Goal: Use online tool/utility: Utilize a website feature to perform a specific function

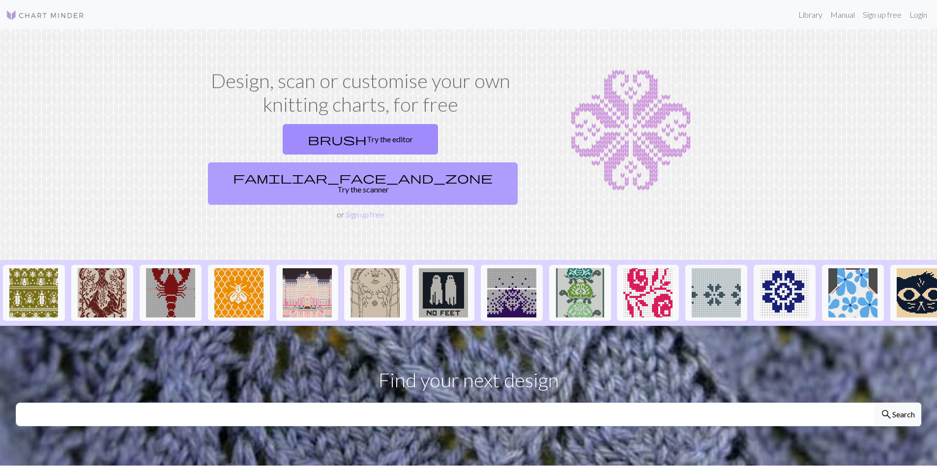
click at [423, 162] on link "familiar_face_and_zone Try the scanner" at bounding box center [363, 183] width 310 height 42
click at [410, 162] on link "familiar_face_and_zone Try the scanner" at bounding box center [363, 183] width 310 height 42
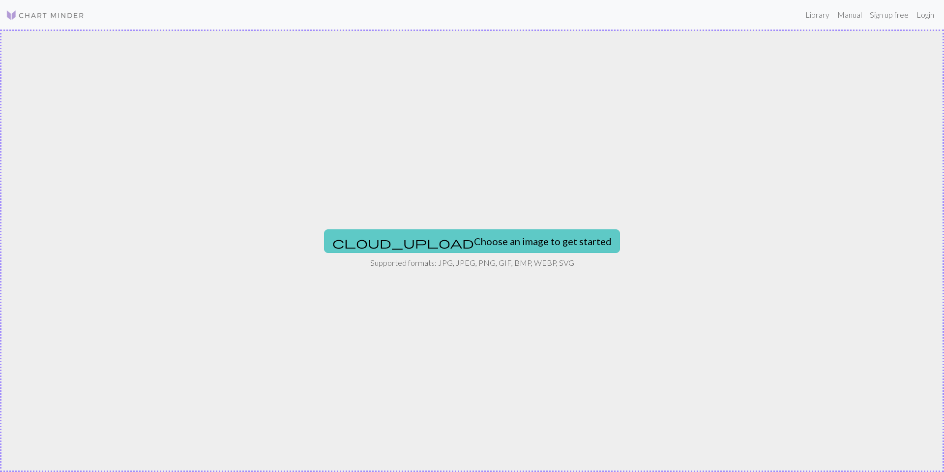
click at [439, 239] on button "cloud_upload Choose an image to get started" at bounding box center [472, 241] width 296 height 24
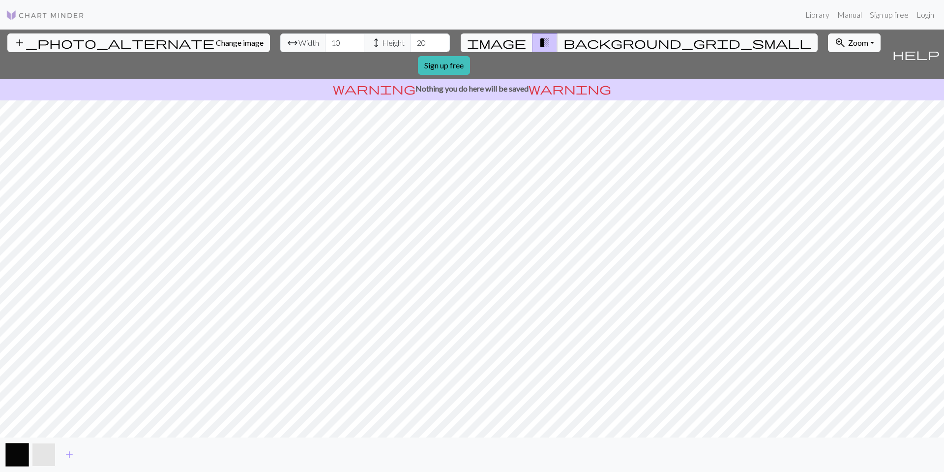
click at [48, 450] on button "button" at bounding box center [44, 455] width 24 height 24
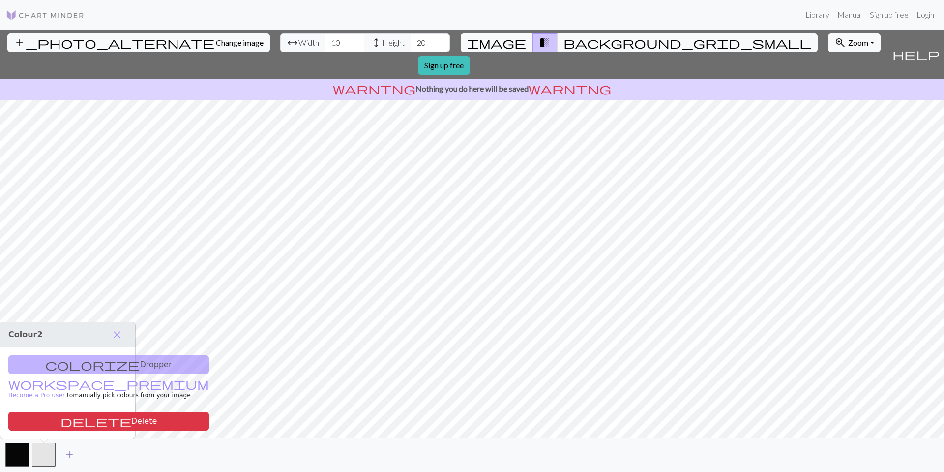
click at [65, 460] on span "add" at bounding box center [69, 454] width 12 height 14
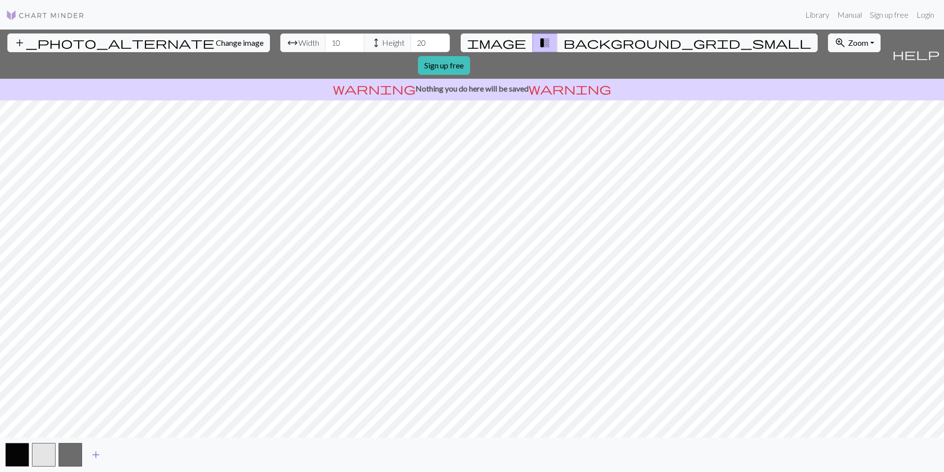
click at [98, 460] on span "add" at bounding box center [96, 454] width 12 height 14
click at [128, 458] on button "add" at bounding box center [122, 454] width 25 height 19
click at [153, 458] on span "add" at bounding box center [149, 454] width 12 height 14
click at [187, 460] on button "add" at bounding box center [175, 454] width 25 height 19
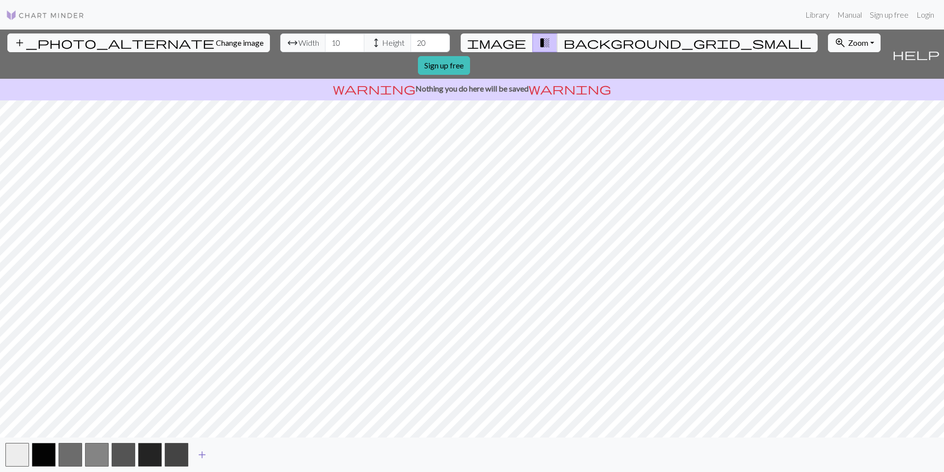
click at [203, 456] on span "add" at bounding box center [202, 454] width 12 height 14
click at [238, 459] on button "add" at bounding box center [228, 454] width 25 height 19
click at [16, 454] on button "button" at bounding box center [17, 455] width 24 height 24
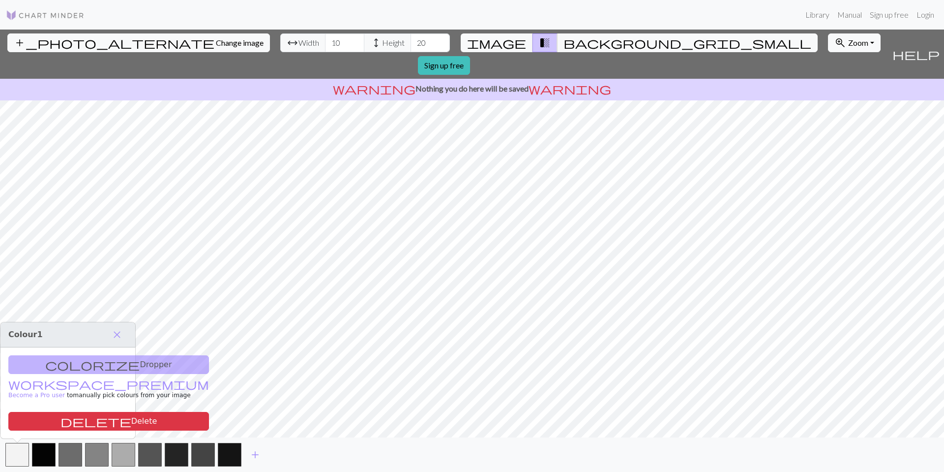
click at [59, 366] on div "colorize Dropper workspace_premium Become a Pro user to manually pick colours f…" at bounding box center [67, 392] width 135 height 91
click at [87, 365] on div "colorize Dropper workspace_premium Become a Pro user to manually pick colours f…" at bounding box center [67, 392] width 135 height 91
click at [106, 420] on button "delete Delete" at bounding box center [108, 421] width 201 height 19
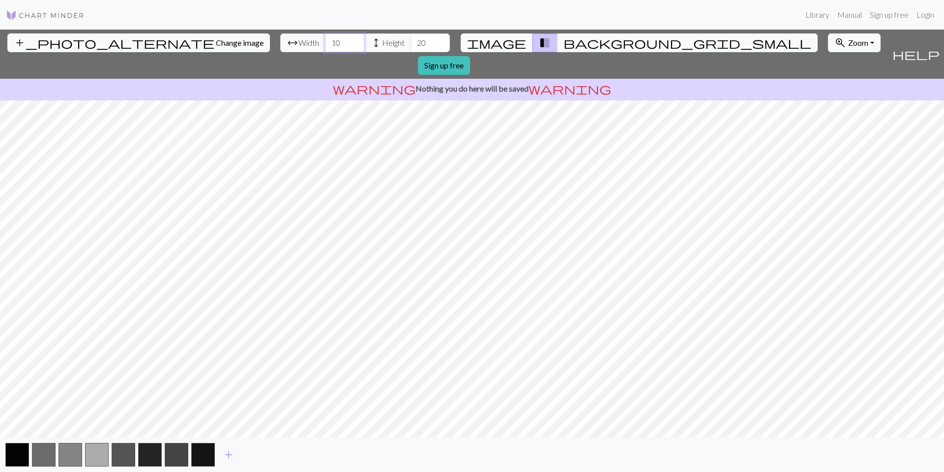
click at [325, 42] on input "10" at bounding box center [344, 42] width 39 height 19
click at [325, 44] on input "10" at bounding box center [344, 42] width 39 height 19
type input "20"
click at [411, 44] on input "20" at bounding box center [430, 42] width 39 height 19
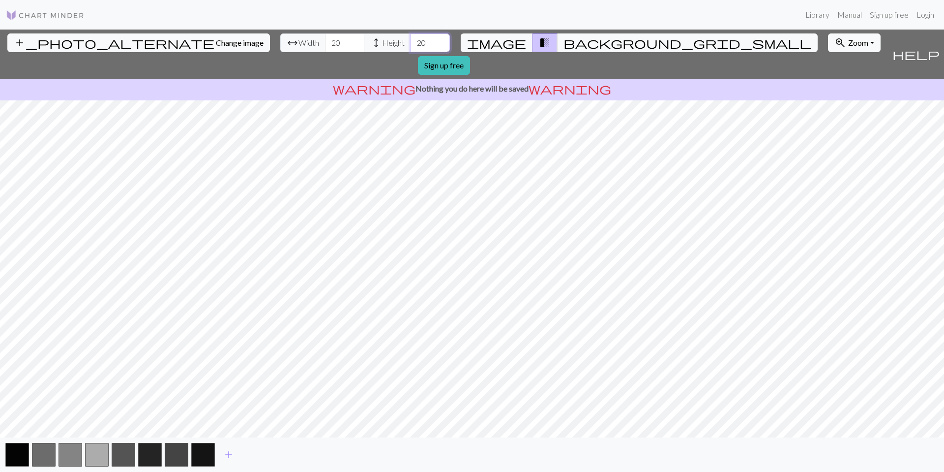
click at [411, 44] on input "20" at bounding box center [430, 42] width 39 height 19
type input "193"
click at [325, 43] on input "20" at bounding box center [344, 42] width 39 height 19
type input "108"
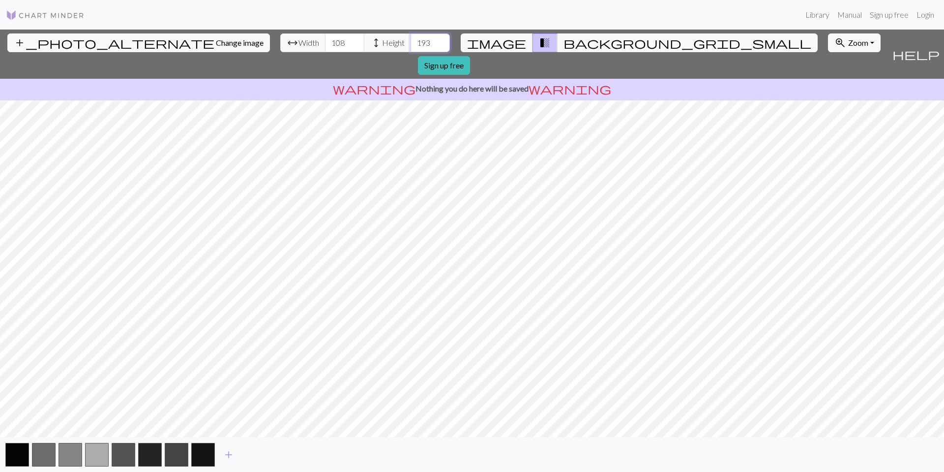
click at [411, 46] on input "193" at bounding box center [430, 42] width 39 height 19
type input "204"
click at [209, 455] on button "button" at bounding box center [203, 455] width 24 height 24
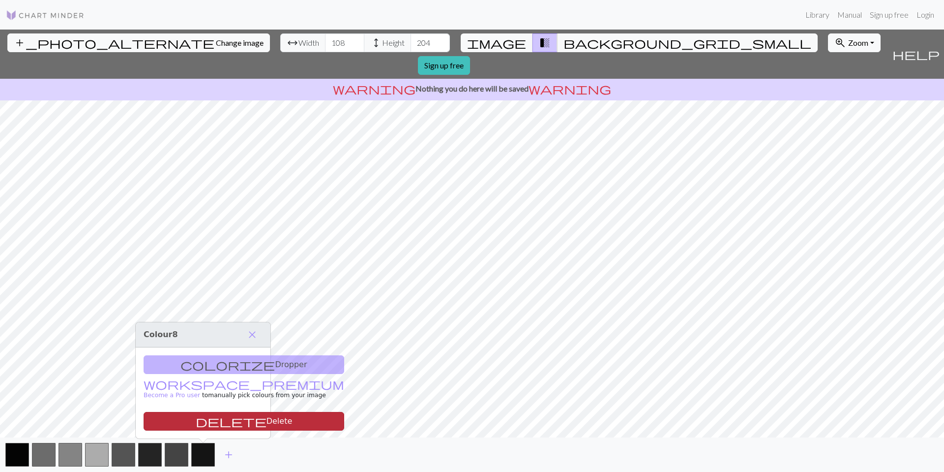
click at [221, 422] on button "delete Delete" at bounding box center [244, 421] width 201 height 19
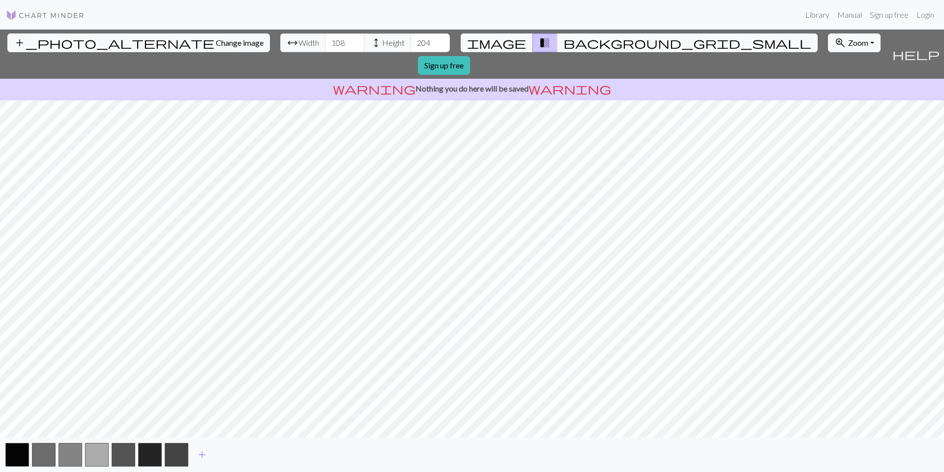
click at [188, 455] on div "add" at bounding box center [472, 454] width 944 height 34
click at [183, 449] on button "button" at bounding box center [177, 455] width 24 height 24
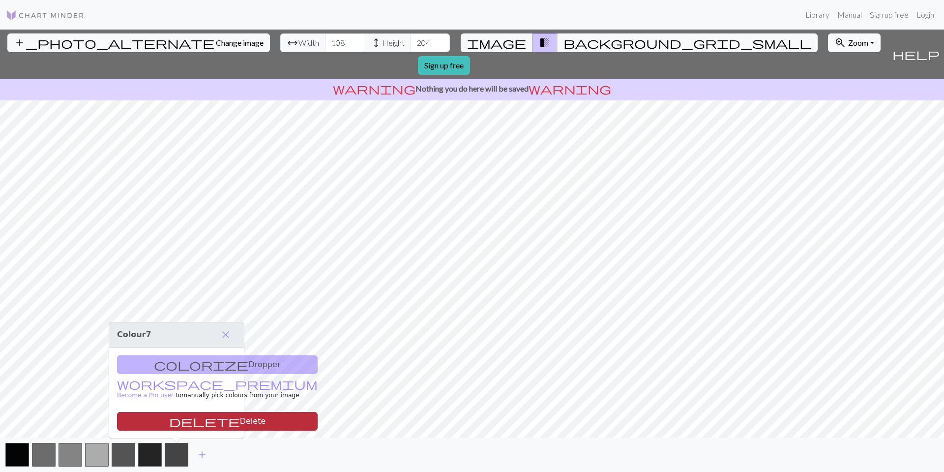
click at [187, 420] on button "delete Delete" at bounding box center [217, 421] width 201 height 19
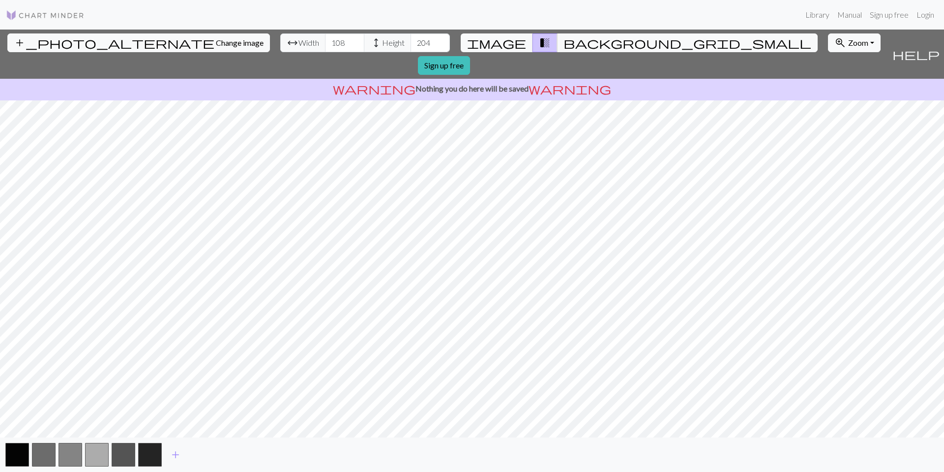
click at [148, 468] on div "add" at bounding box center [472, 454] width 944 height 34
click at [148, 458] on button "button" at bounding box center [150, 455] width 24 height 24
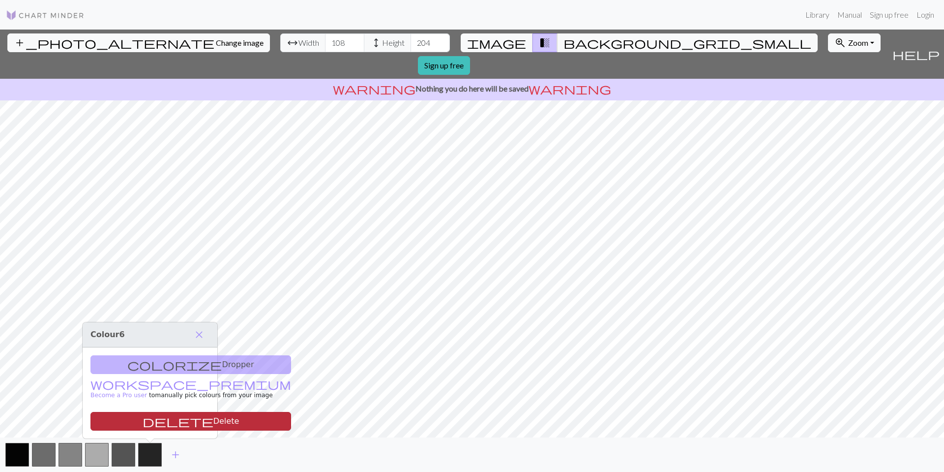
click at [145, 422] on button "delete Delete" at bounding box center [190, 421] width 201 height 19
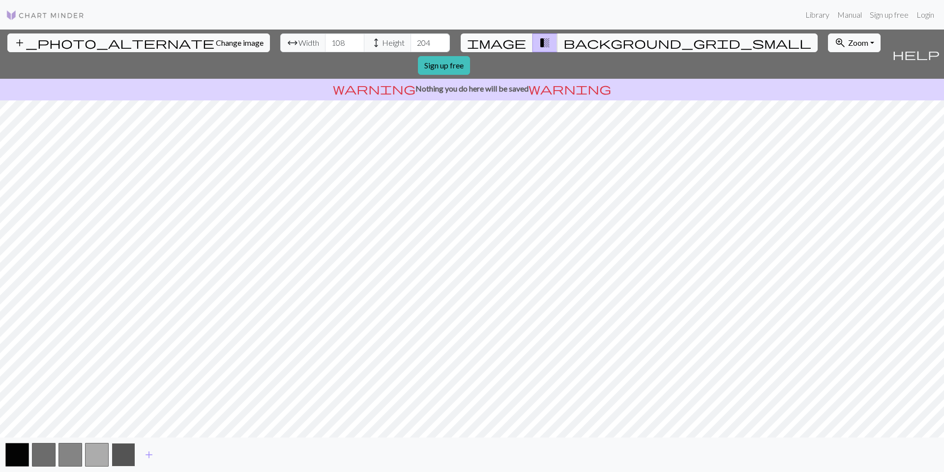
click at [121, 461] on button "button" at bounding box center [124, 455] width 24 height 24
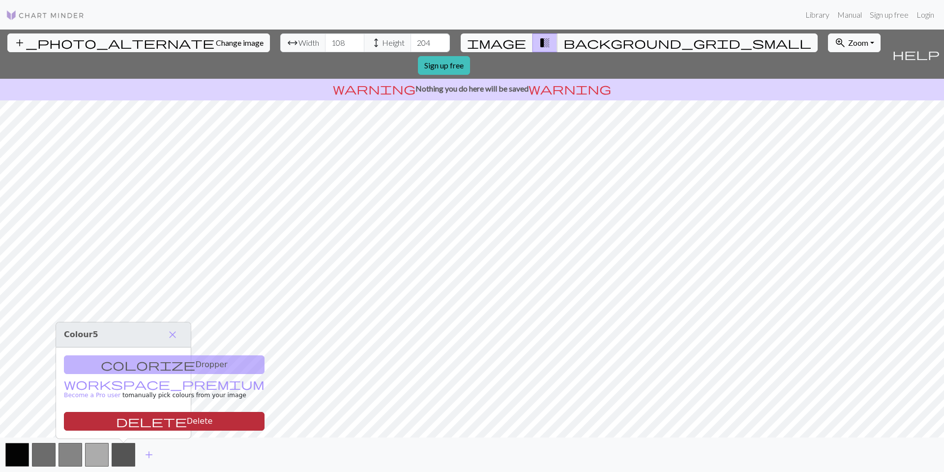
click at [130, 419] on button "delete Delete" at bounding box center [164, 421] width 201 height 19
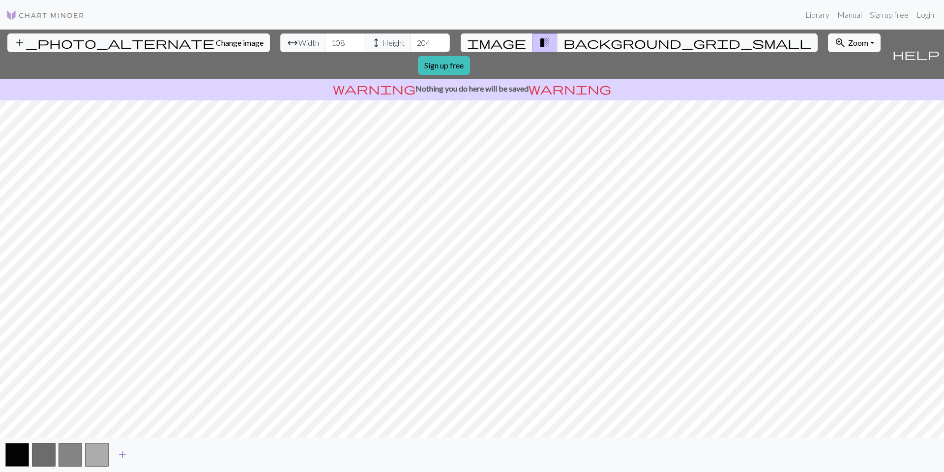
click at [111, 451] on button "add" at bounding box center [122, 454] width 25 height 19
click at [103, 448] on button "button" at bounding box center [97, 455] width 24 height 24
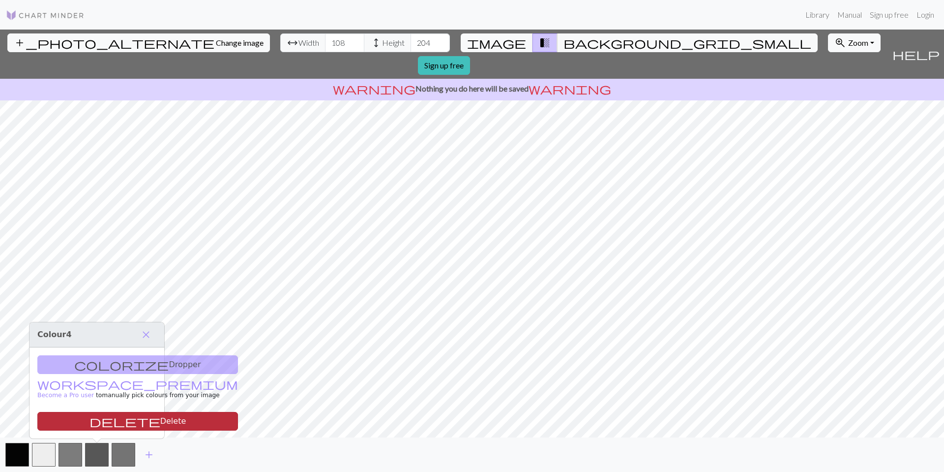
click at [104, 422] on button "delete Delete" at bounding box center [137, 421] width 201 height 19
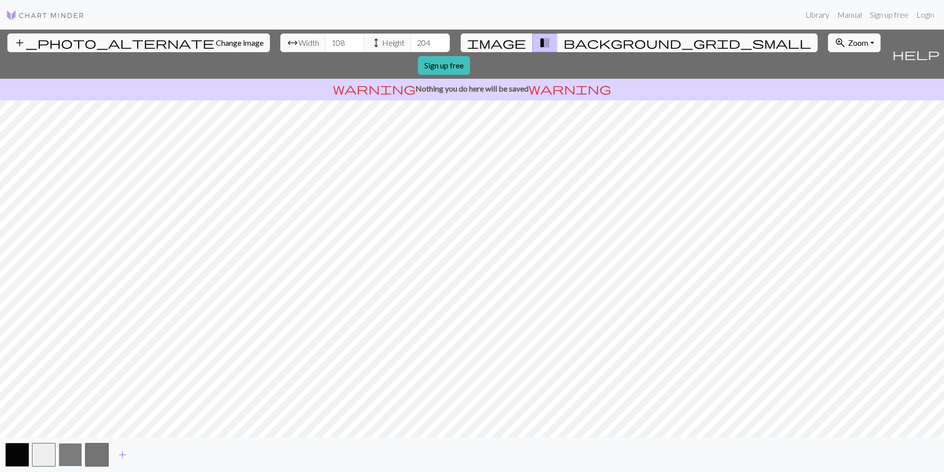
click at [77, 455] on button "button" at bounding box center [71, 455] width 24 height 24
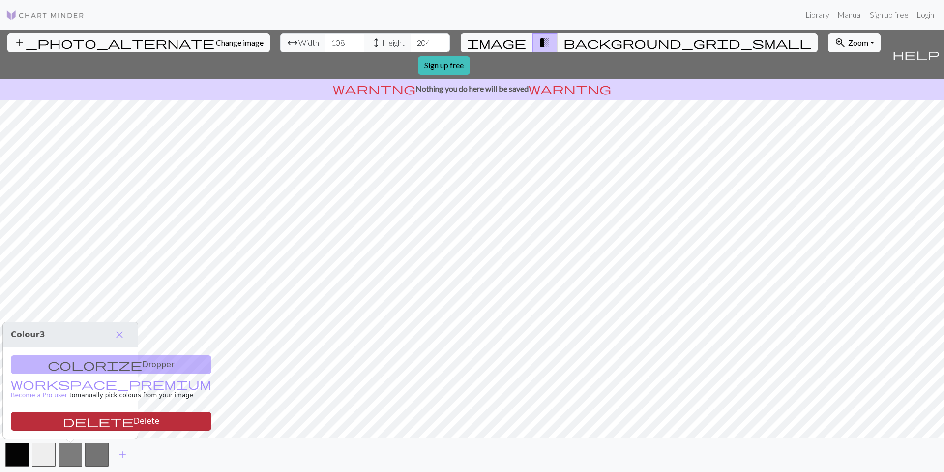
click at [75, 416] on button "delete Delete" at bounding box center [111, 421] width 201 height 19
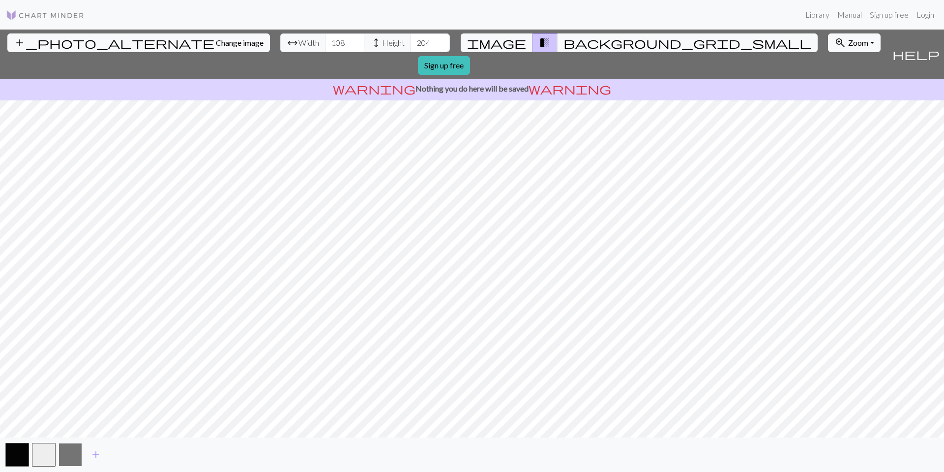
click at [65, 459] on button "button" at bounding box center [71, 455] width 24 height 24
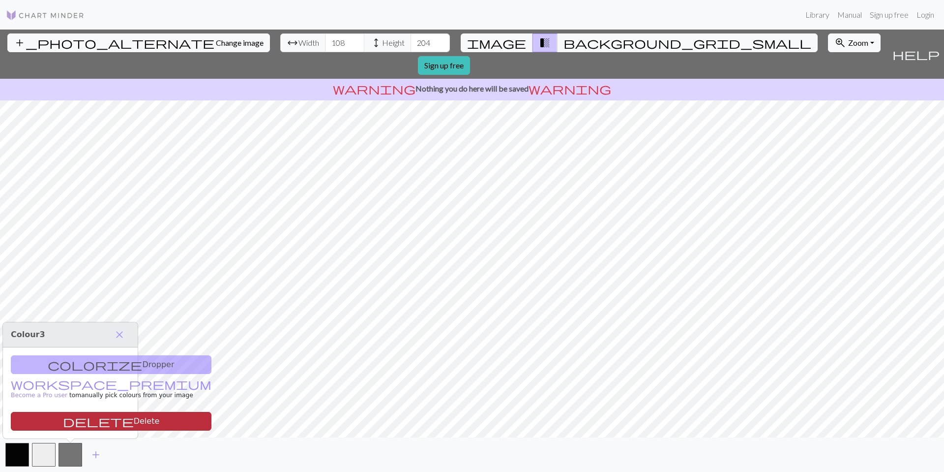
click at [72, 422] on button "delete Delete" at bounding box center [111, 421] width 201 height 19
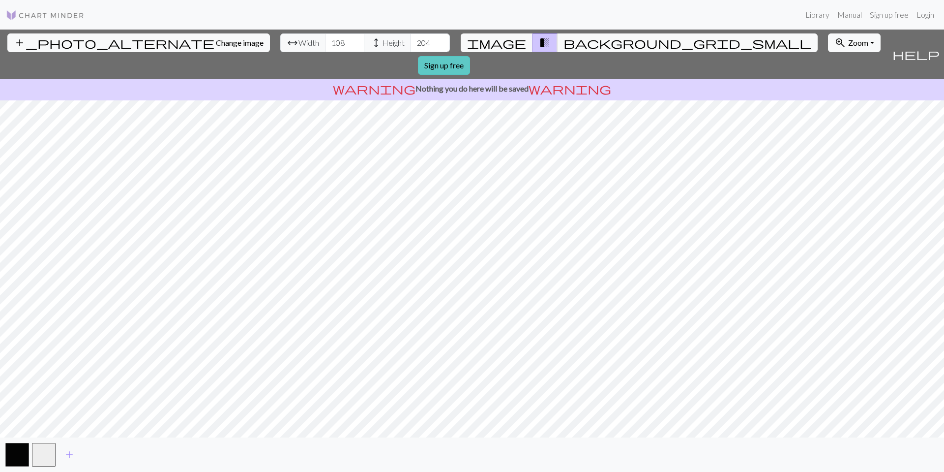
click at [470, 56] on link "Sign up free" at bounding box center [444, 65] width 52 height 19
